Goal: Information Seeking & Learning: Check status

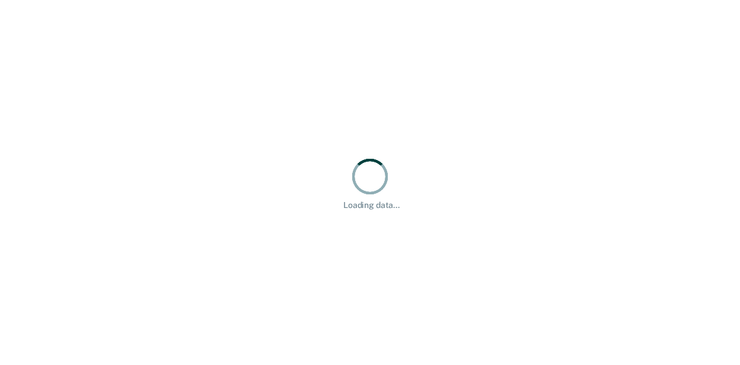
click at [259, 123] on div "Loading data..." at bounding box center [370, 182] width 740 height 365
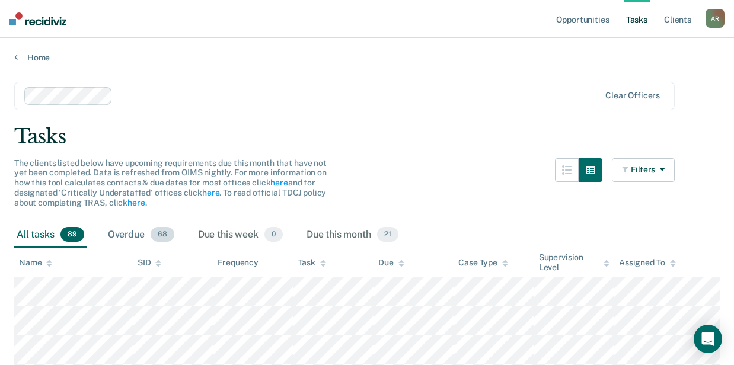
click at [134, 235] on div "Overdue 68" at bounding box center [140, 235] width 71 height 26
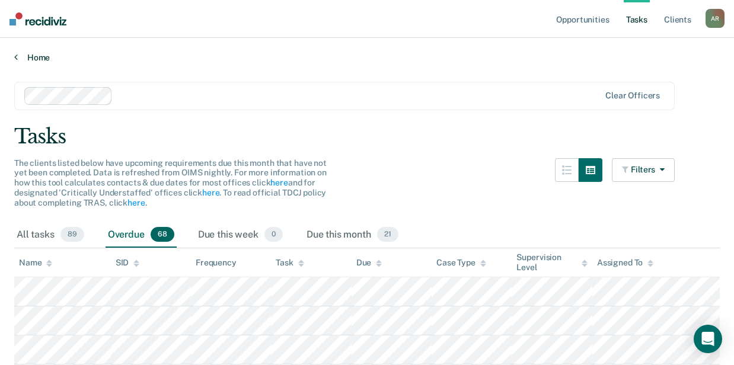
click at [36, 60] on link "Home" at bounding box center [366, 57] width 705 height 11
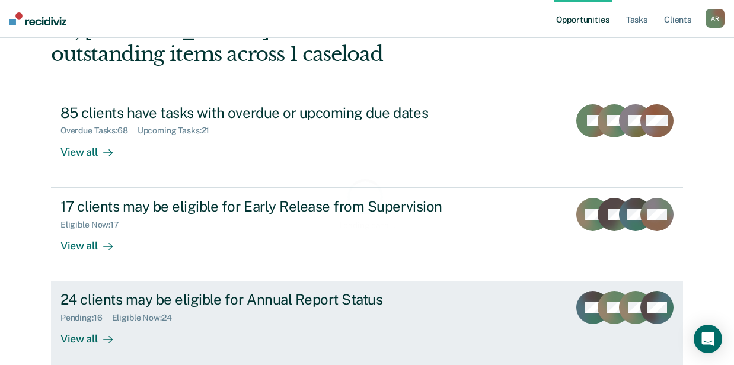
scroll to position [137, 0]
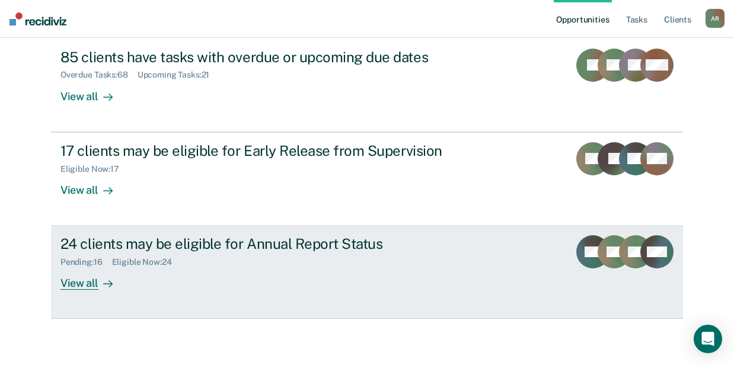
click at [223, 273] on div "24 clients may be eligible for Annual Report Status Pending : 16 Eligible Now :…" at bounding box center [282, 262] width 444 height 55
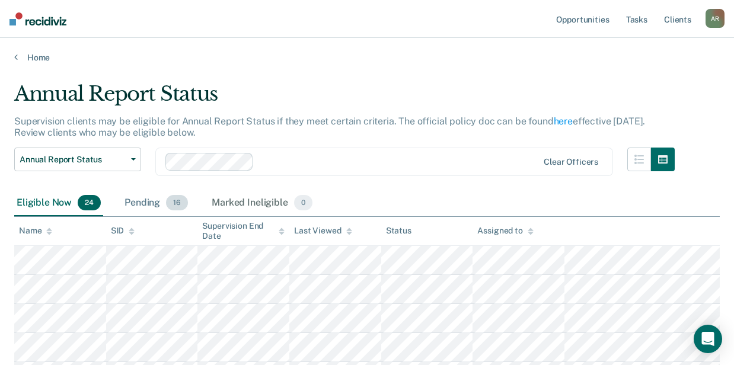
click at [132, 203] on div "Pending 16" at bounding box center [156, 203] width 68 height 26
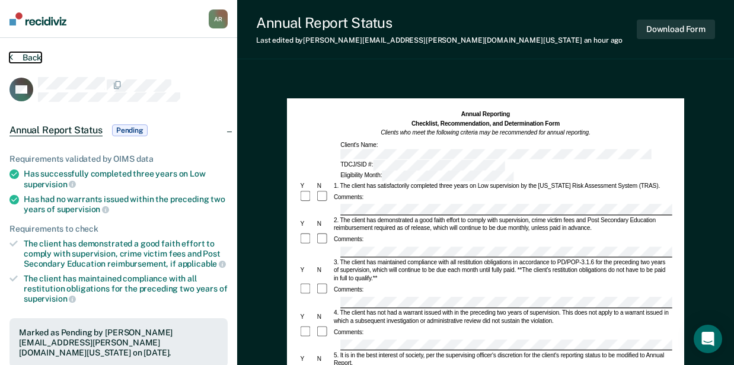
click at [13, 57] on button "Back" at bounding box center [25, 57] width 32 height 11
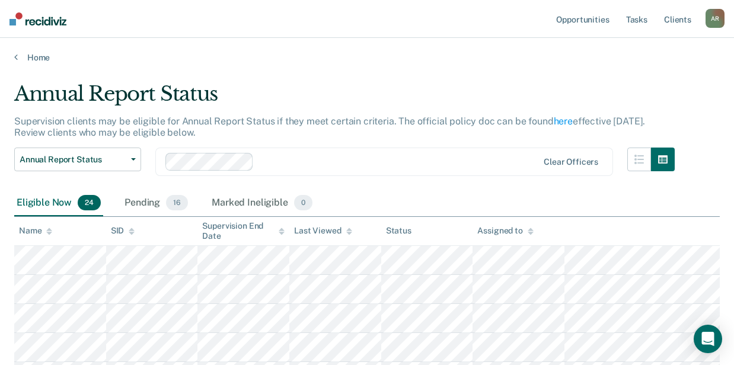
click at [164, 45] on div "Home" at bounding box center [367, 50] width 734 height 25
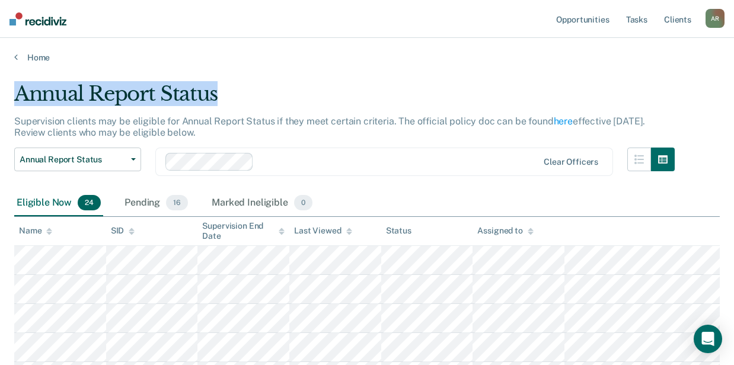
drag, startPoint x: 216, startPoint y: 94, endPoint x: 18, endPoint y: 89, distance: 198.0
click at [18, 89] on div "Annual Report Status" at bounding box center [344, 99] width 660 height 34
copy div "Annual Report Status"
click at [167, 55] on link "Home" at bounding box center [366, 57] width 705 height 11
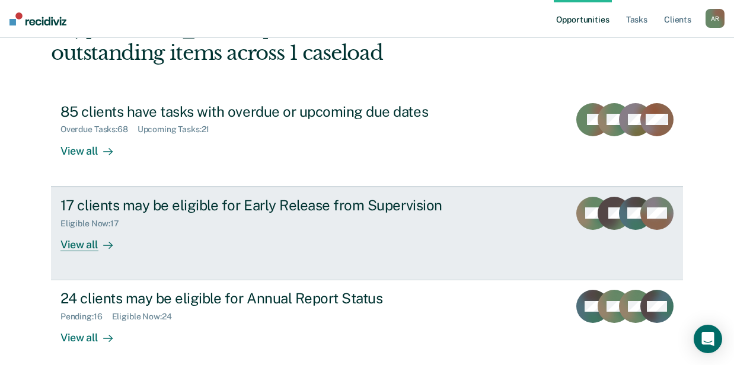
scroll to position [137, 0]
